Goal: Check status: Check status

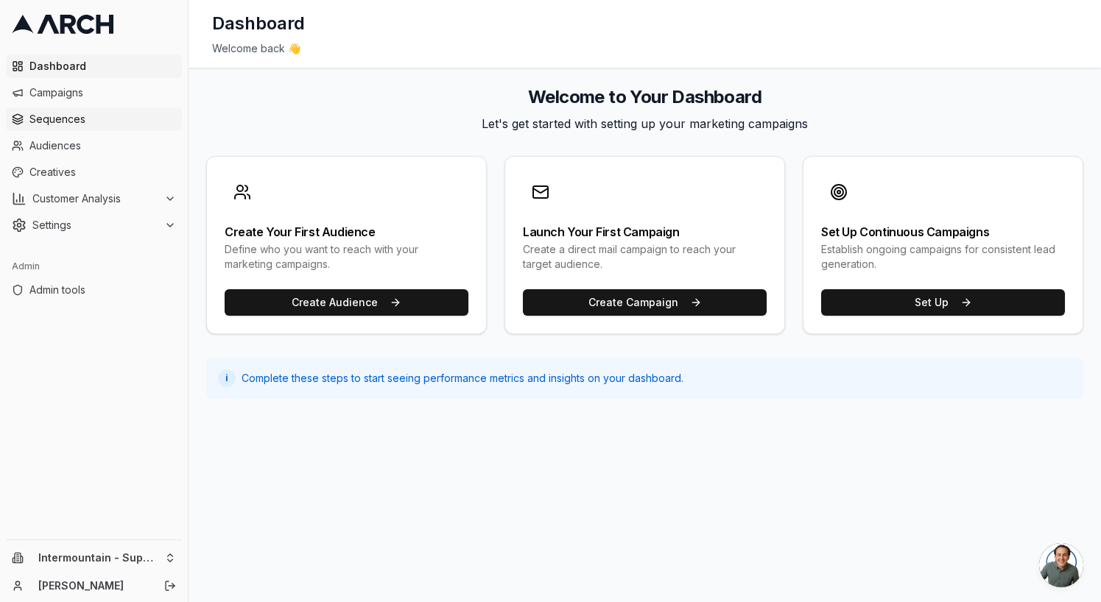
click at [53, 120] on span "Sequences" at bounding box center [102, 119] width 146 height 15
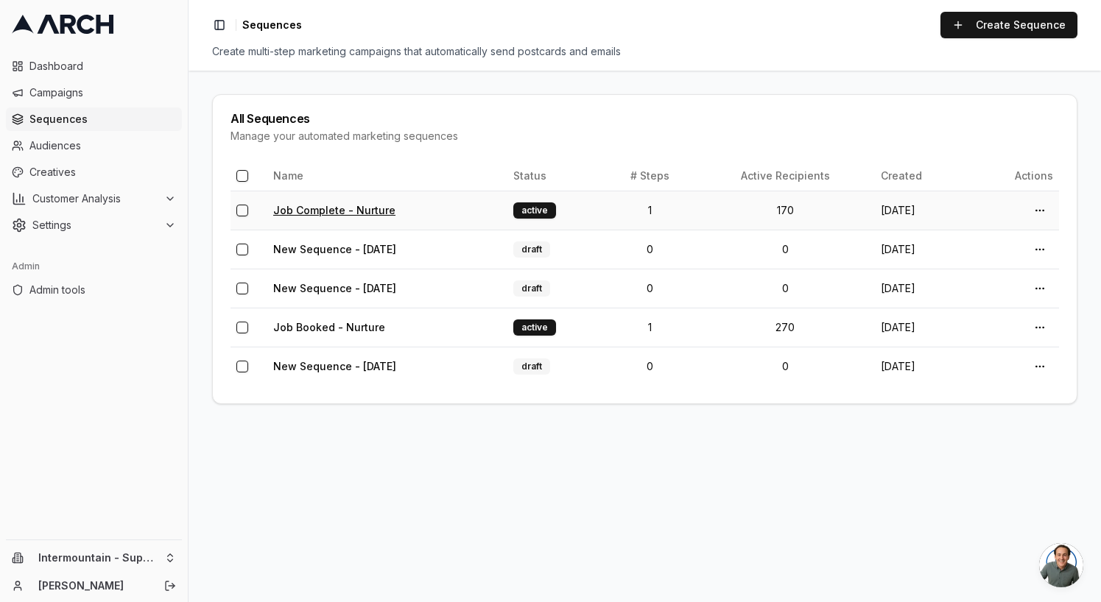
click at [345, 205] on link "Job Complete - Nurture" at bounding box center [334, 210] width 122 height 13
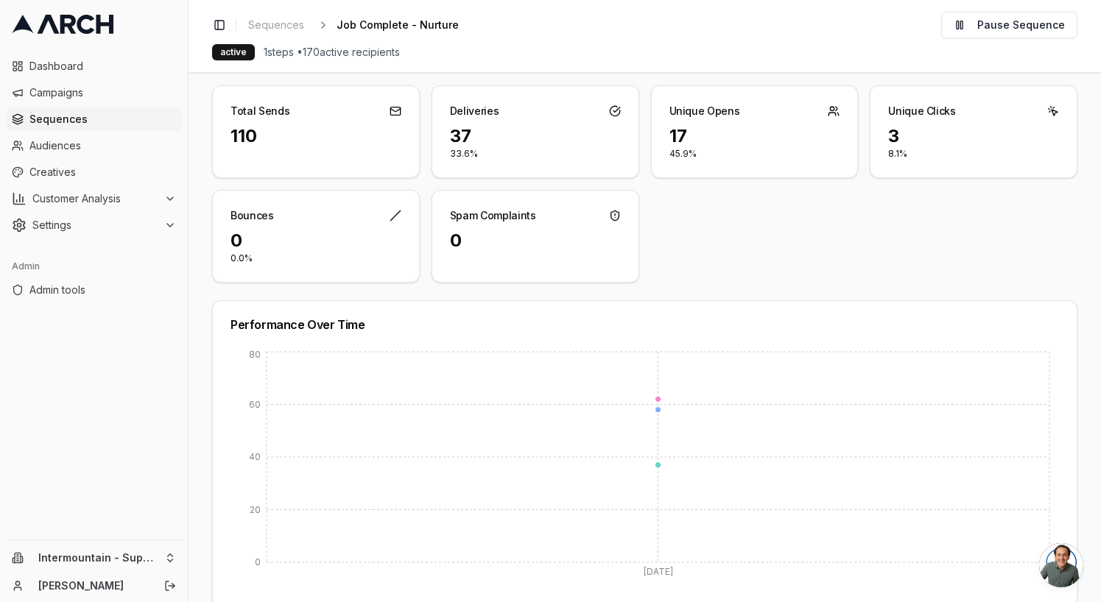
scroll to position [99, 0]
click at [306, 235] on div "0" at bounding box center [315, 240] width 171 height 24
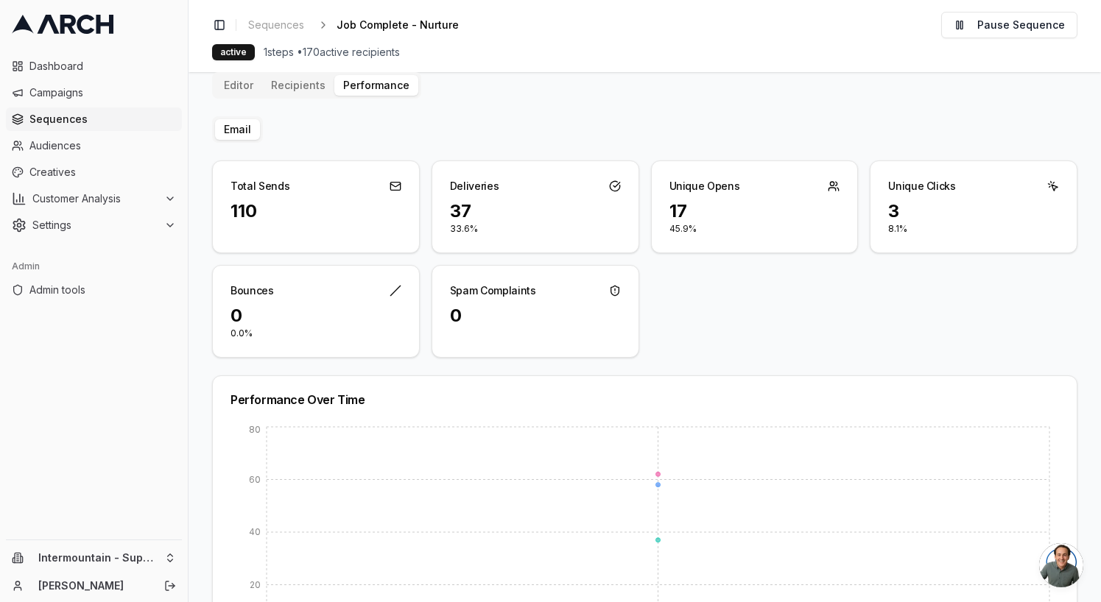
scroll to position [0, 0]
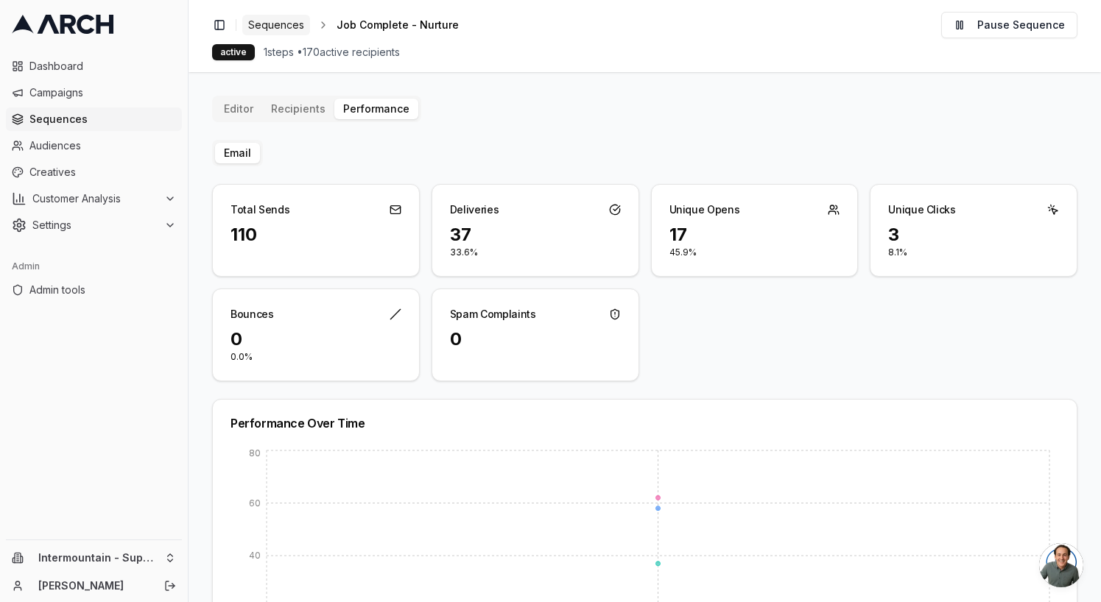
click at [275, 25] on span "Sequences" at bounding box center [276, 25] width 56 height 15
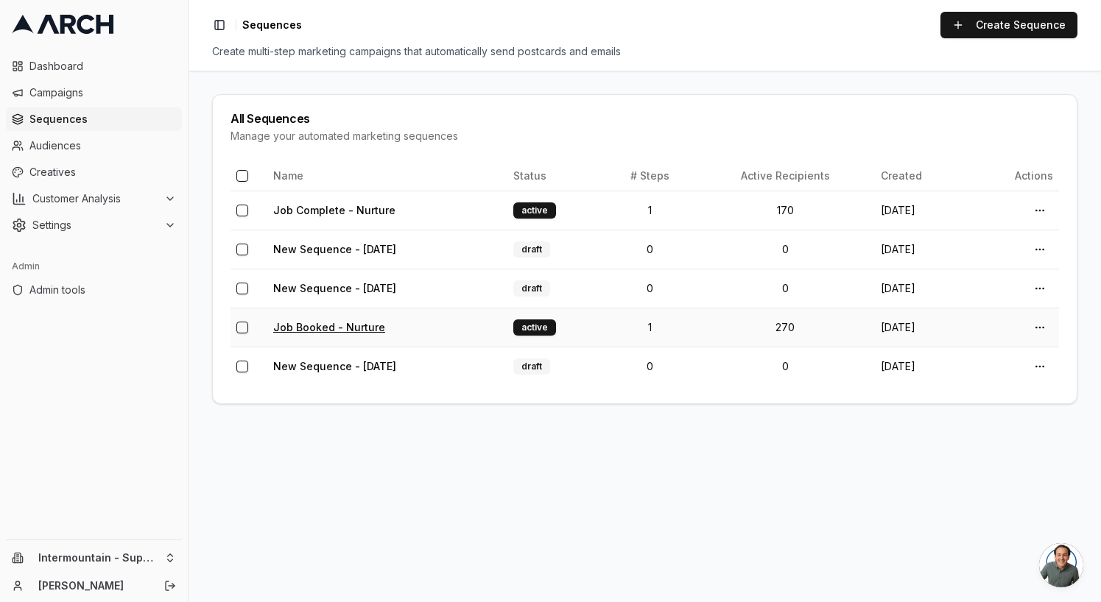
click at [352, 330] on link "Job Booked - Nurture" at bounding box center [329, 327] width 112 height 13
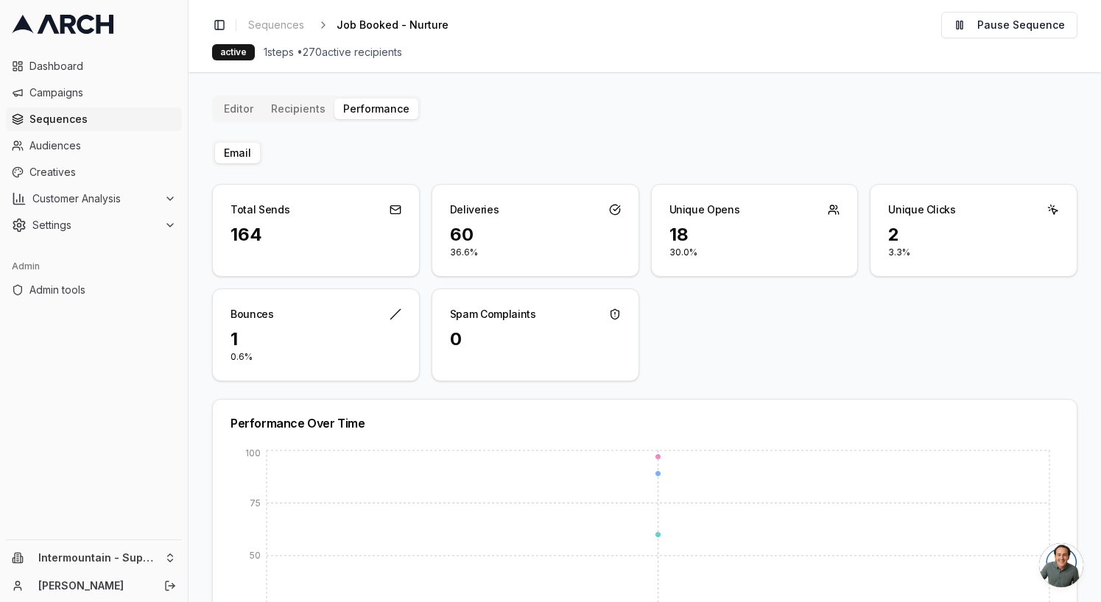
click at [392, 319] on icon at bounding box center [395, 314] width 12 height 12
click at [231, 338] on div "1" at bounding box center [315, 340] width 171 height 24
